Goal: Task Accomplishment & Management: Complete application form

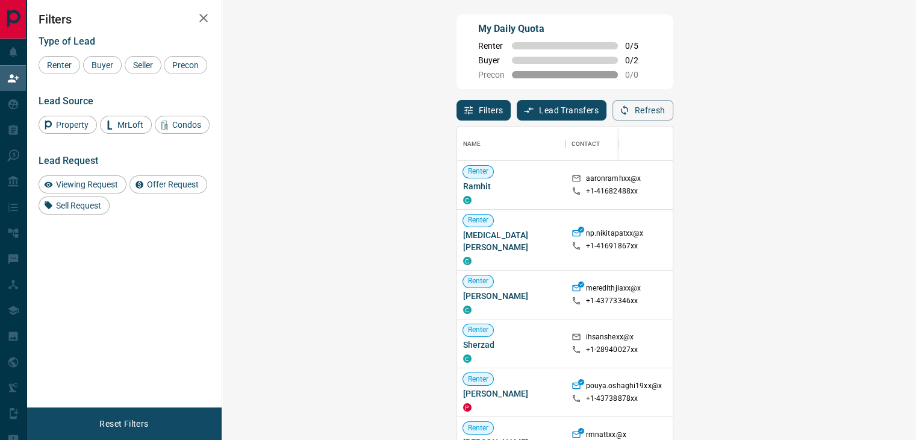
scroll to position [323, 658]
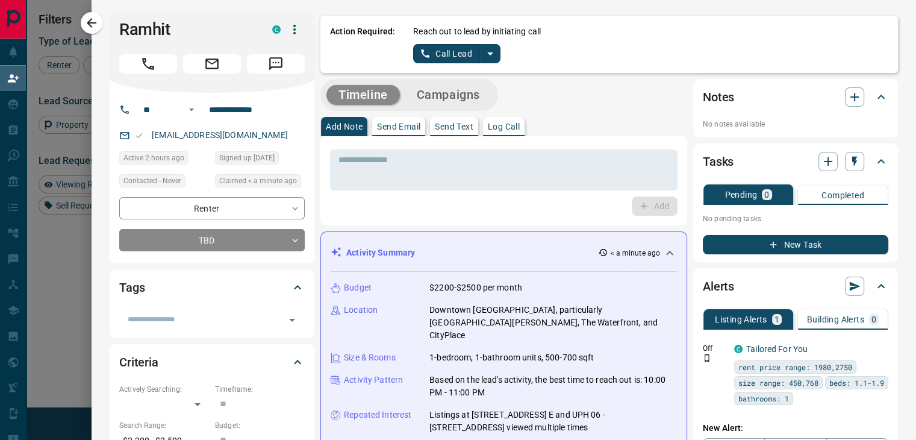
click at [502, 124] on p "Log Call" at bounding box center [504, 126] width 32 height 8
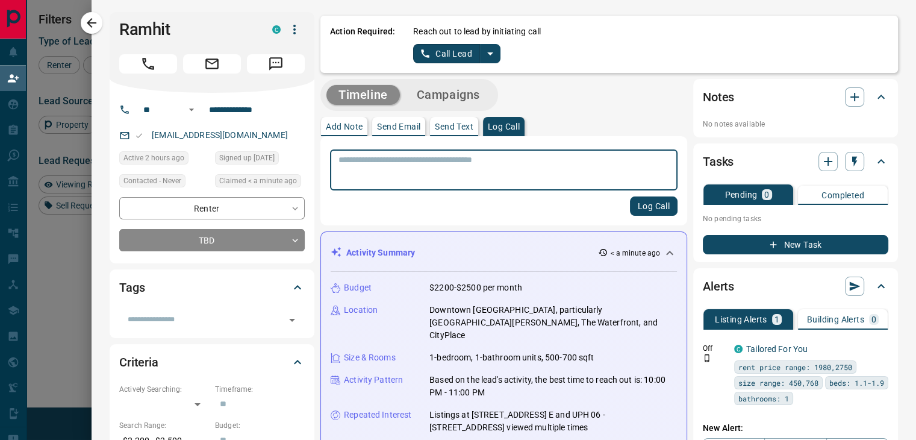
click at [494, 173] on textarea at bounding box center [503, 170] width 331 height 31
type textarea "****"
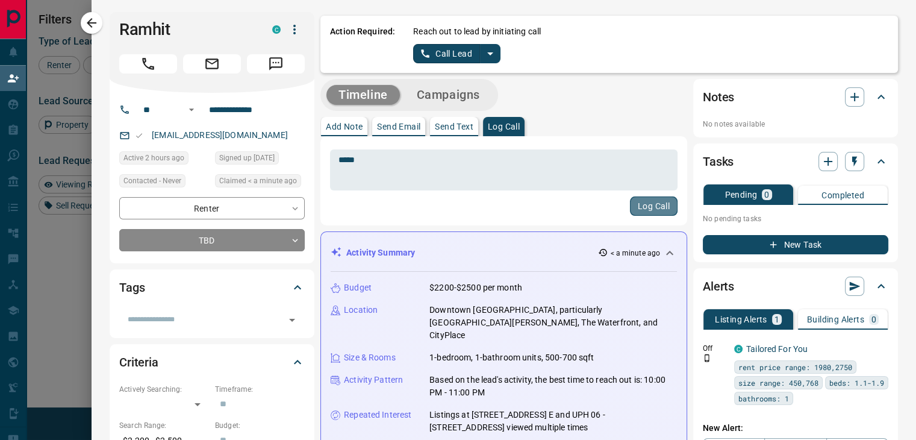
click at [645, 207] on button "Log Call" at bounding box center [654, 205] width 48 height 19
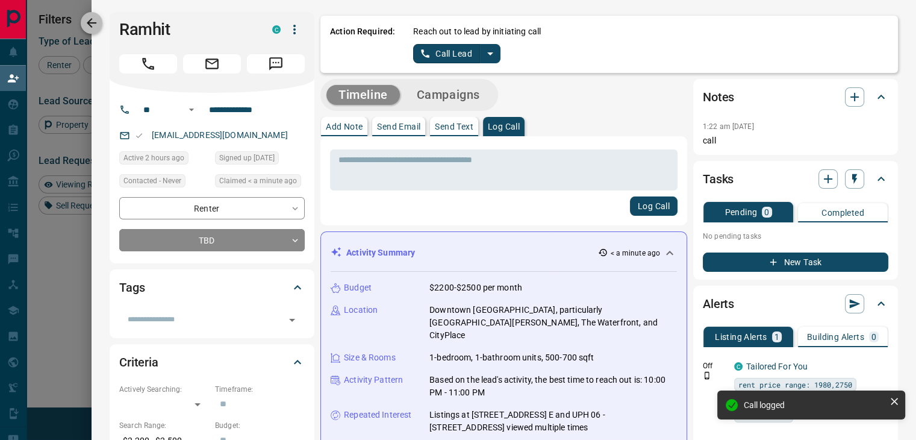
click at [92, 20] on icon "button" at bounding box center [92, 23] width 10 height 10
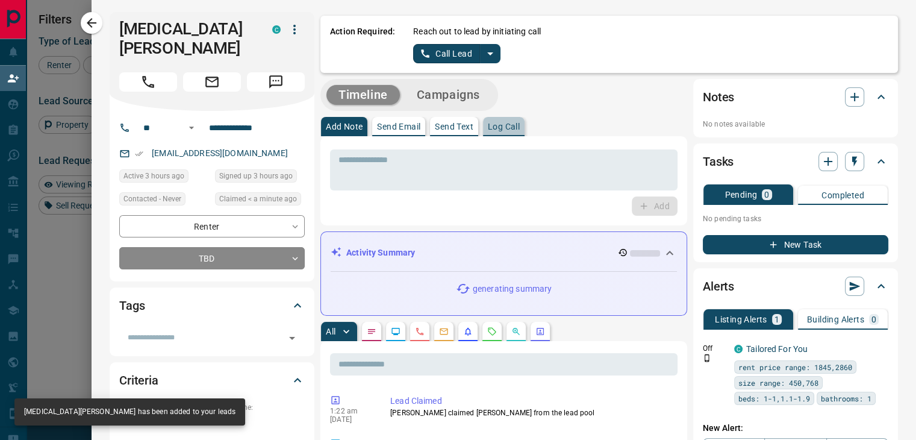
click at [488, 124] on p "Log Call" at bounding box center [504, 126] width 32 height 8
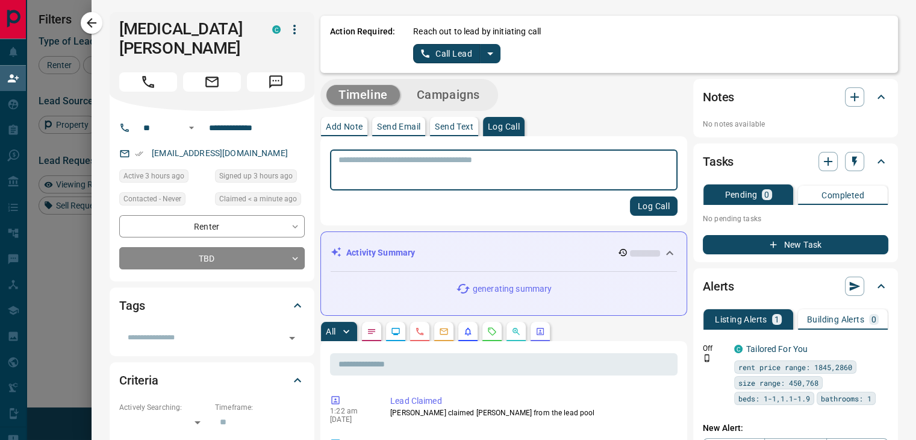
click at [467, 173] on textarea at bounding box center [503, 170] width 331 height 31
type textarea "****"
click at [664, 210] on button "Log Call" at bounding box center [654, 205] width 48 height 19
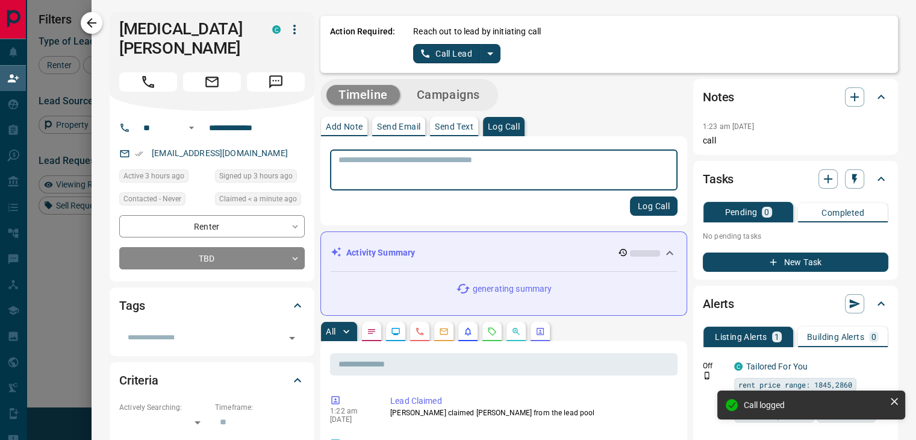
click at [92, 22] on icon "button" at bounding box center [91, 23] width 14 height 14
